Goal: Task Accomplishment & Management: Use online tool/utility

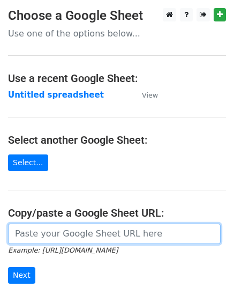
click at [40, 237] on input "url" at bounding box center [114, 234] width 213 height 20
paste input "http://docs.google.com/spreadsheets/d/15j3KmMaSArXhE-qOAP0cRF3JojsBP57v/edit?gi…"
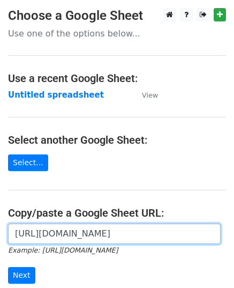
scroll to position [0, 253]
type input "http://docs.google.com/spreadsheets/d/15j3KmMaSArXhE-qOAP0cRF3JojsBP57v/edit?gi…"
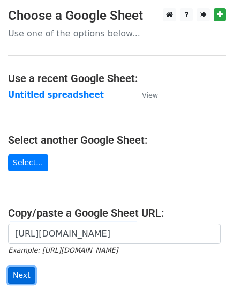
scroll to position [0, 0]
click at [23, 273] on input "Next" at bounding box center [21, 275] width 27 height 17
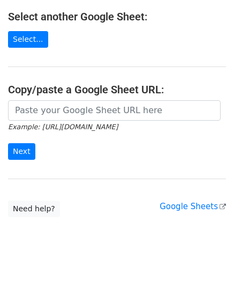
scroll to position [206, 0]
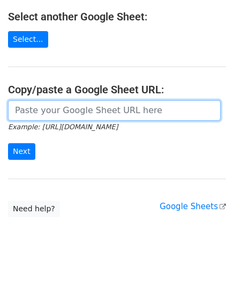
click at [70, 100] on input "url" at bounding box center [114, 110] width 213 height 20
paste input "[URL][DOMAIN_NAME]"
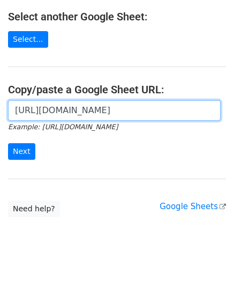
scroll to position [0, 322]
type input "[URL][DOMAIN_NAME]"
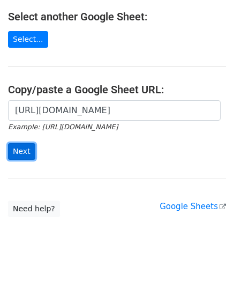
scroll to position [0, 0]
click at [14, 143] on input "Next" at bounding box center [21, 151] width 27 height 17
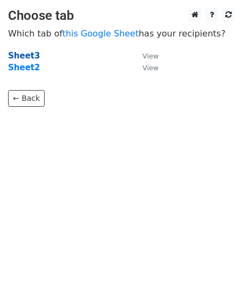
click at [31, 51] on strong "Sheet3" at bounding box center [24, 56] width 32 height 10
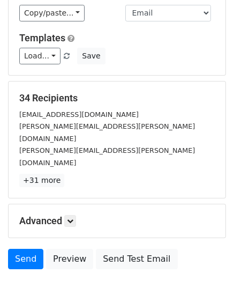
scroll to position [83, 0]
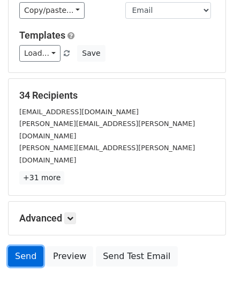
click at [23, 246] on link "Send" at bounding box center [25, 256] width 35 height 20
